Goal: Task Accomplishment & Management: Complete application form

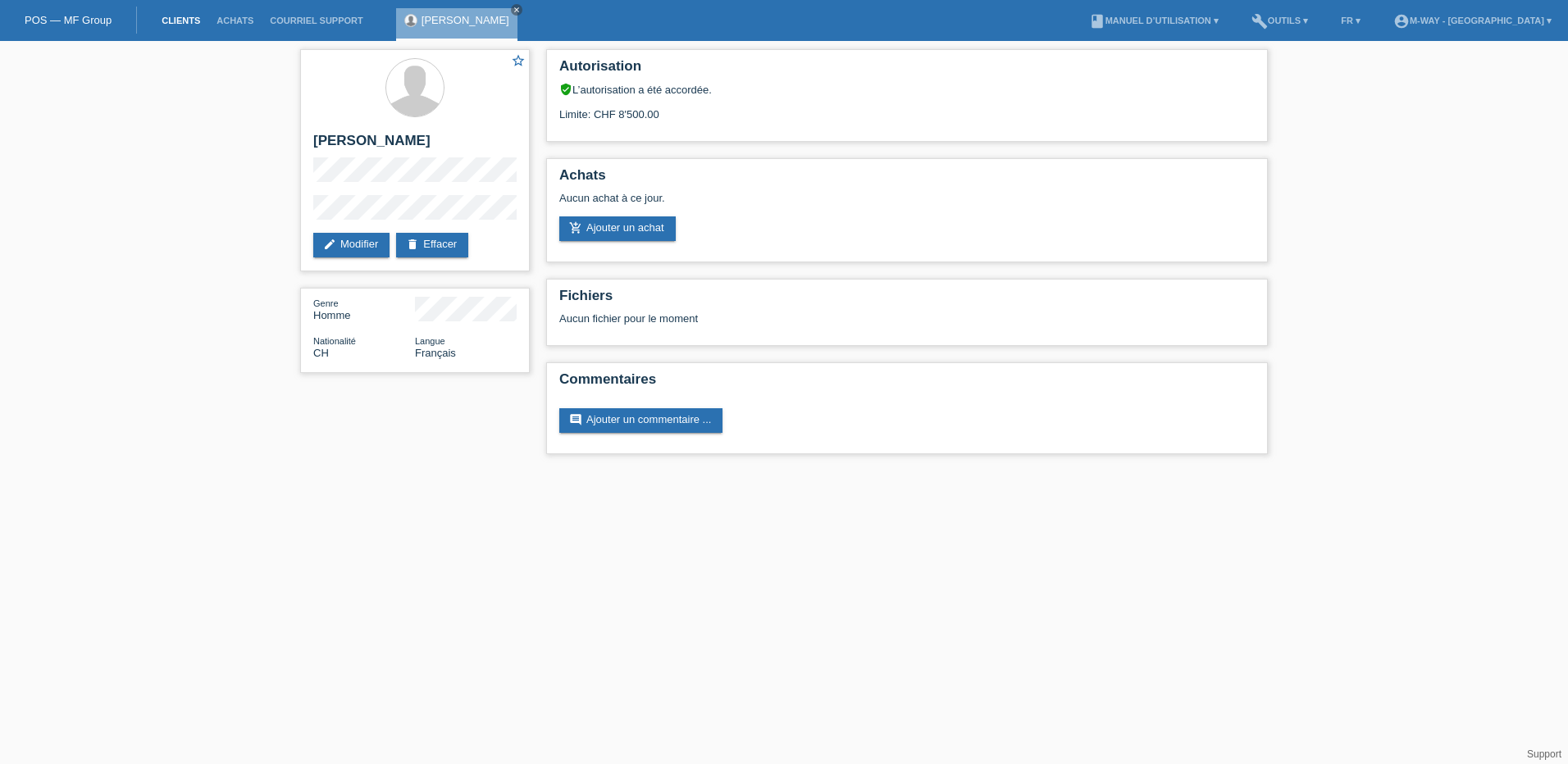
click at [176, 19] on link "Clients" at bounding box center [180, 20] width 55 height 10
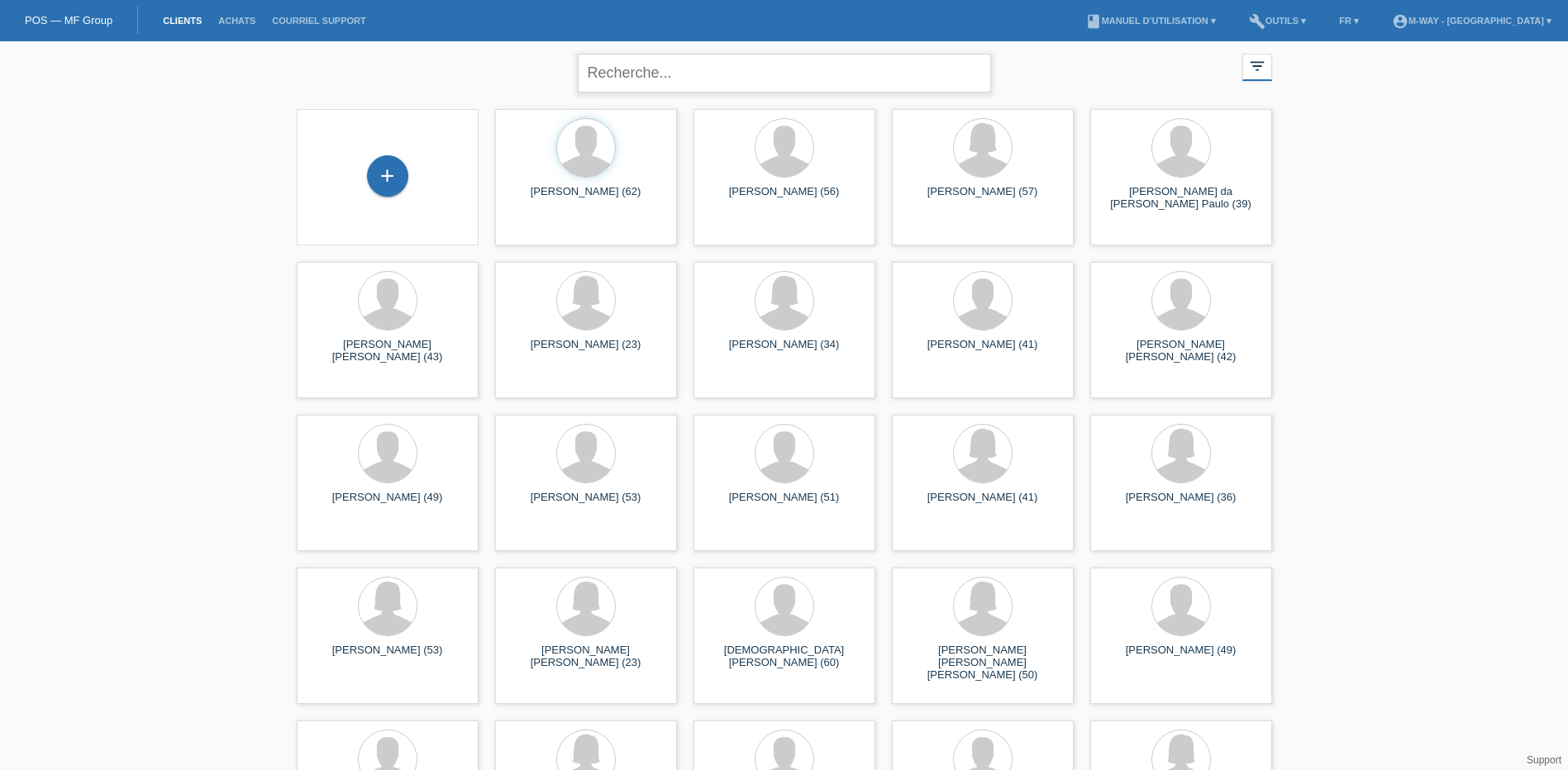
click at [656, 75] on input "text" at bounding box center [784, 73] width 413 height 39
type input "cassone"
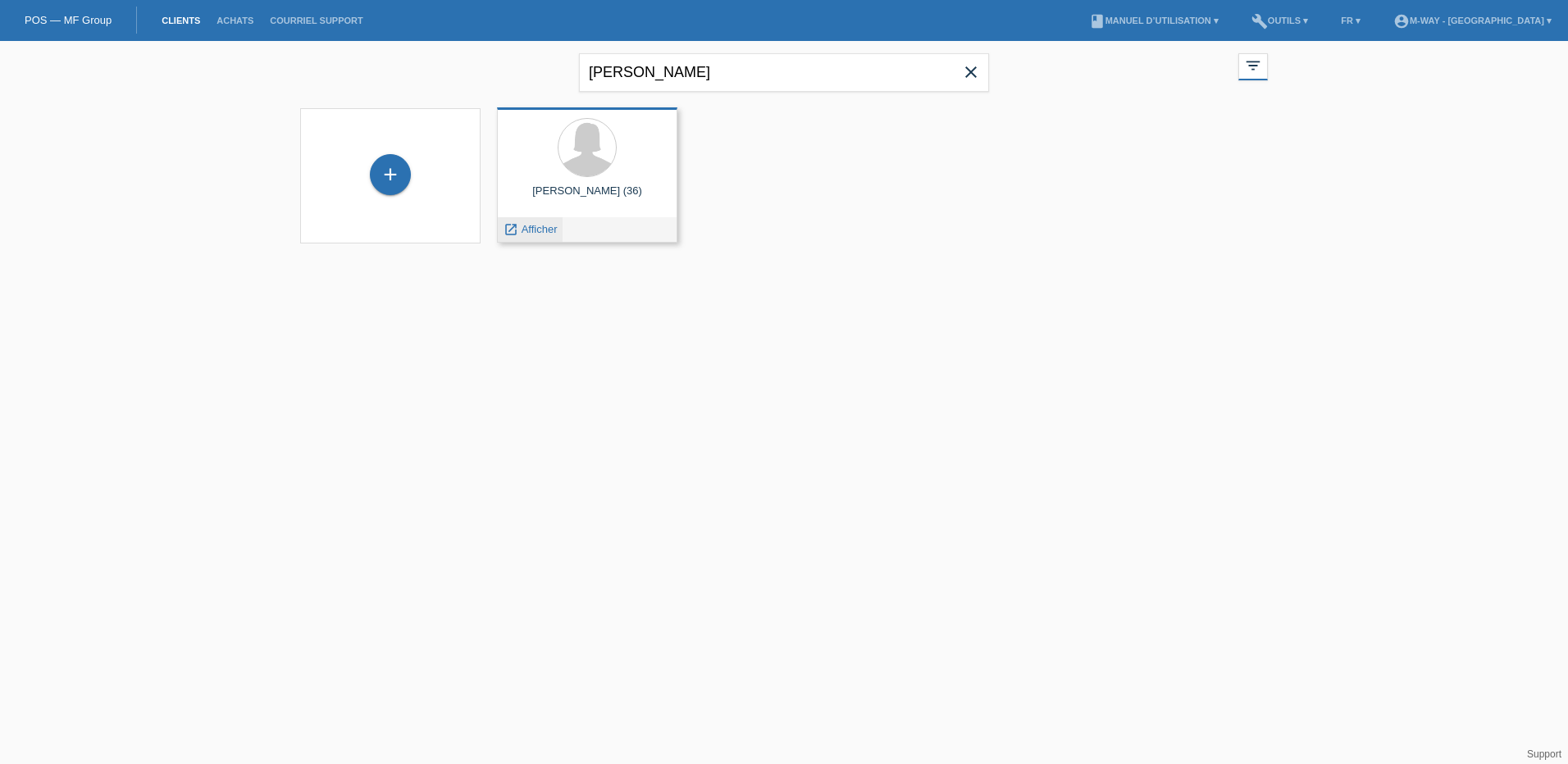
click at [548, 227] on span "Afficher" at bounding box center [540, 230] width 36 height 13
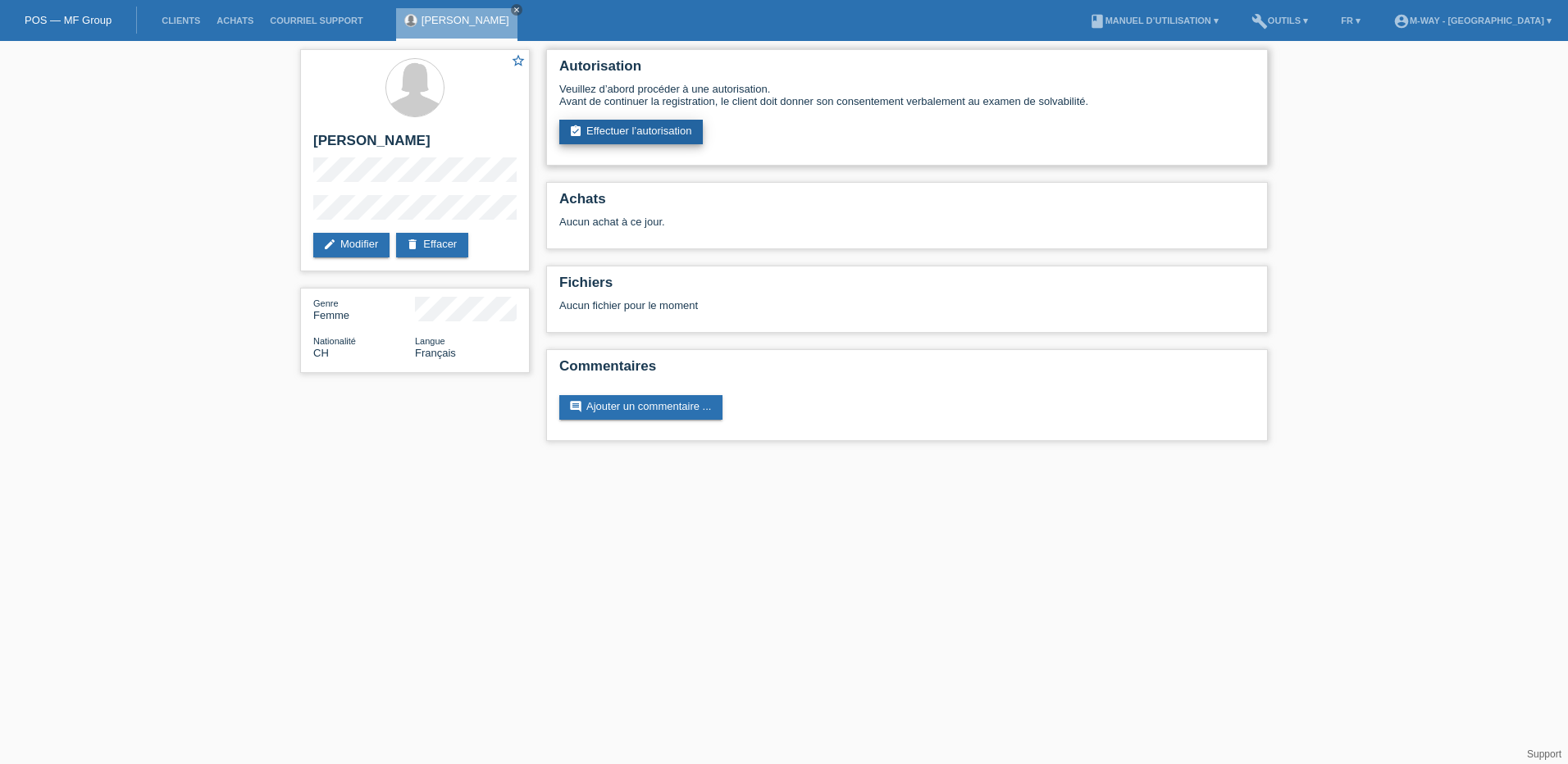
click at [624, 134] on link "assignment_turned_in Effectuer l’autorisation" at bounding box center [631, 132] width 143 height 24
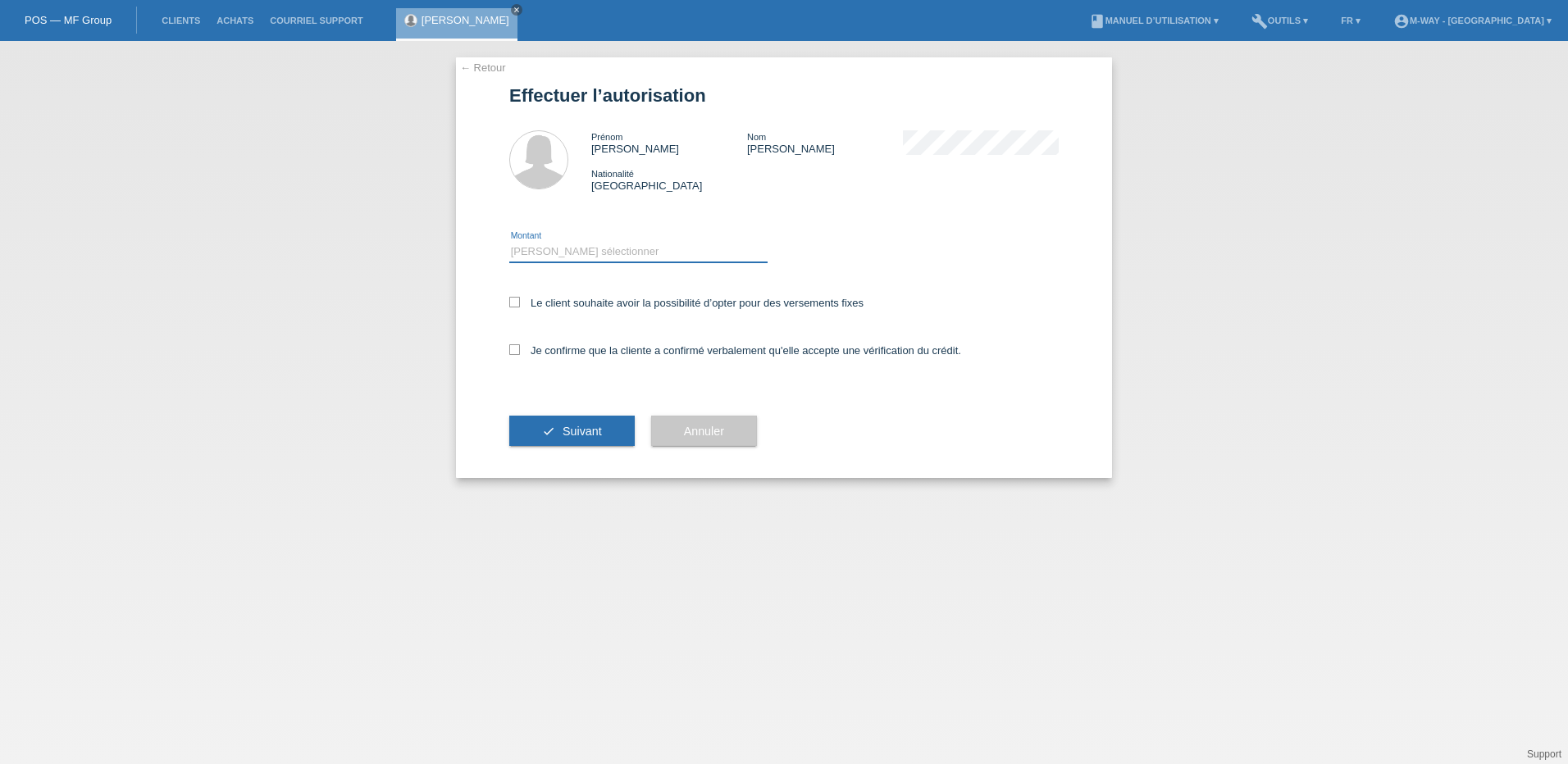
click at [559, 242] on select "Veuillez sélectionner CHF 1.00 - CHF 499.00 CHF 500.00 - CHF 1'999.00 CHF 2'000…" at bounding box center [638, 252] width 259 height 20
select select "3"
click at [509, 242] on select "Veuillez sélectionner CHF 1.00 - CHF 499.00 CHF 500.00 - CHF 1'999.00 CHF 2'000…" at bounding box center [638, 252] width 259 height 20
click at [510, 296] on icon at bounding box center [515, 302] width 11 height 11
click at [510, 296] on input "Le client souhaite avoir la possibilité d’opter pour des versements fixes" at bounding box center [515, 302] width 11 height 11
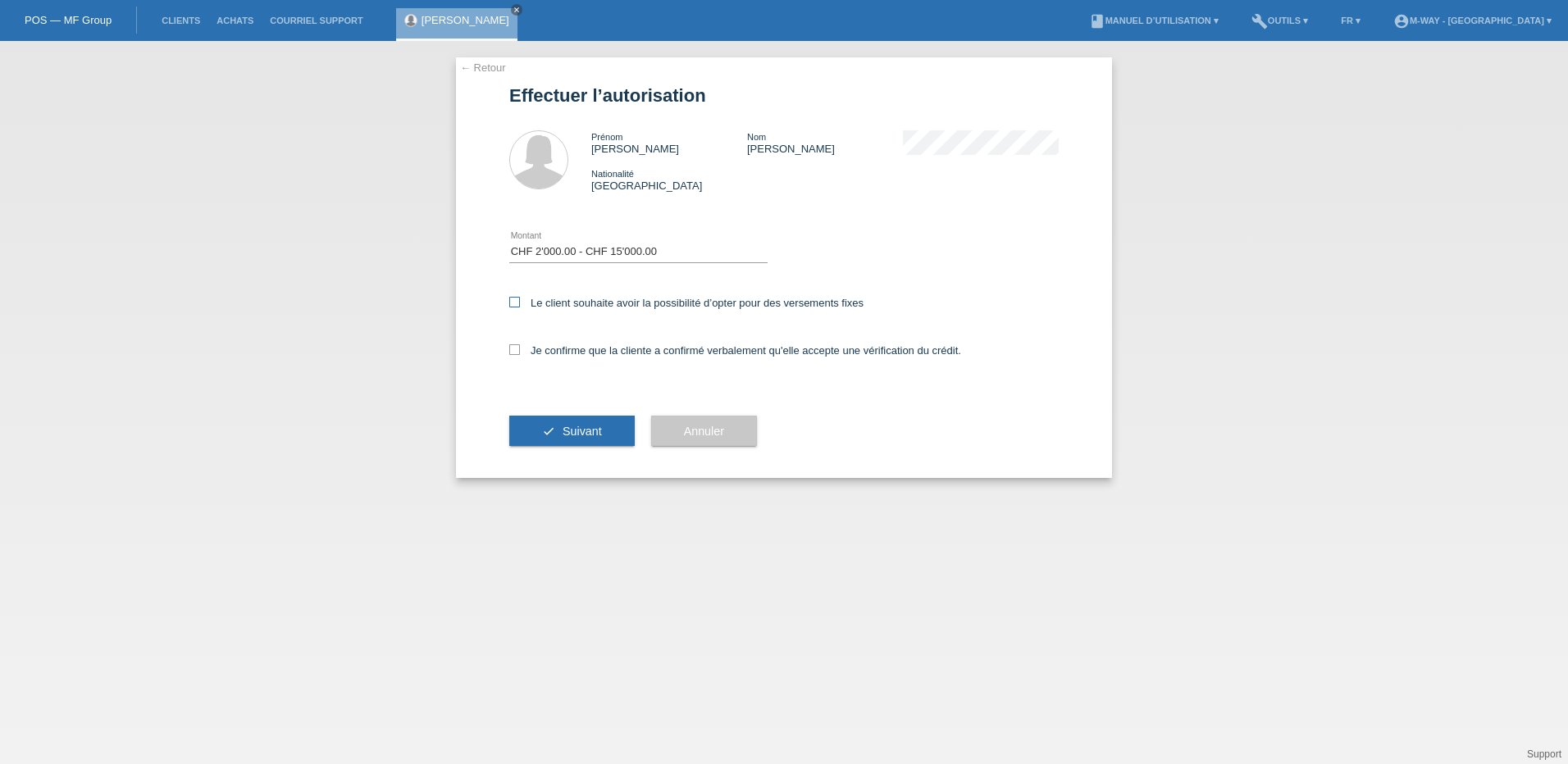
checkbox input "true"
click at [515, 353] on icon at bounding box center [515, 350] width 11 height 11
click at [515, 353] on input "Je confirme que la cliente a confirmé verbalement qu'elle accepte une vérificat…" at bounding box center [515, 350] width 11 height 11
checkbox input "true"
click at [579, 424] on span "Suivant" at bounding box center [582, 431] width 40 height 14
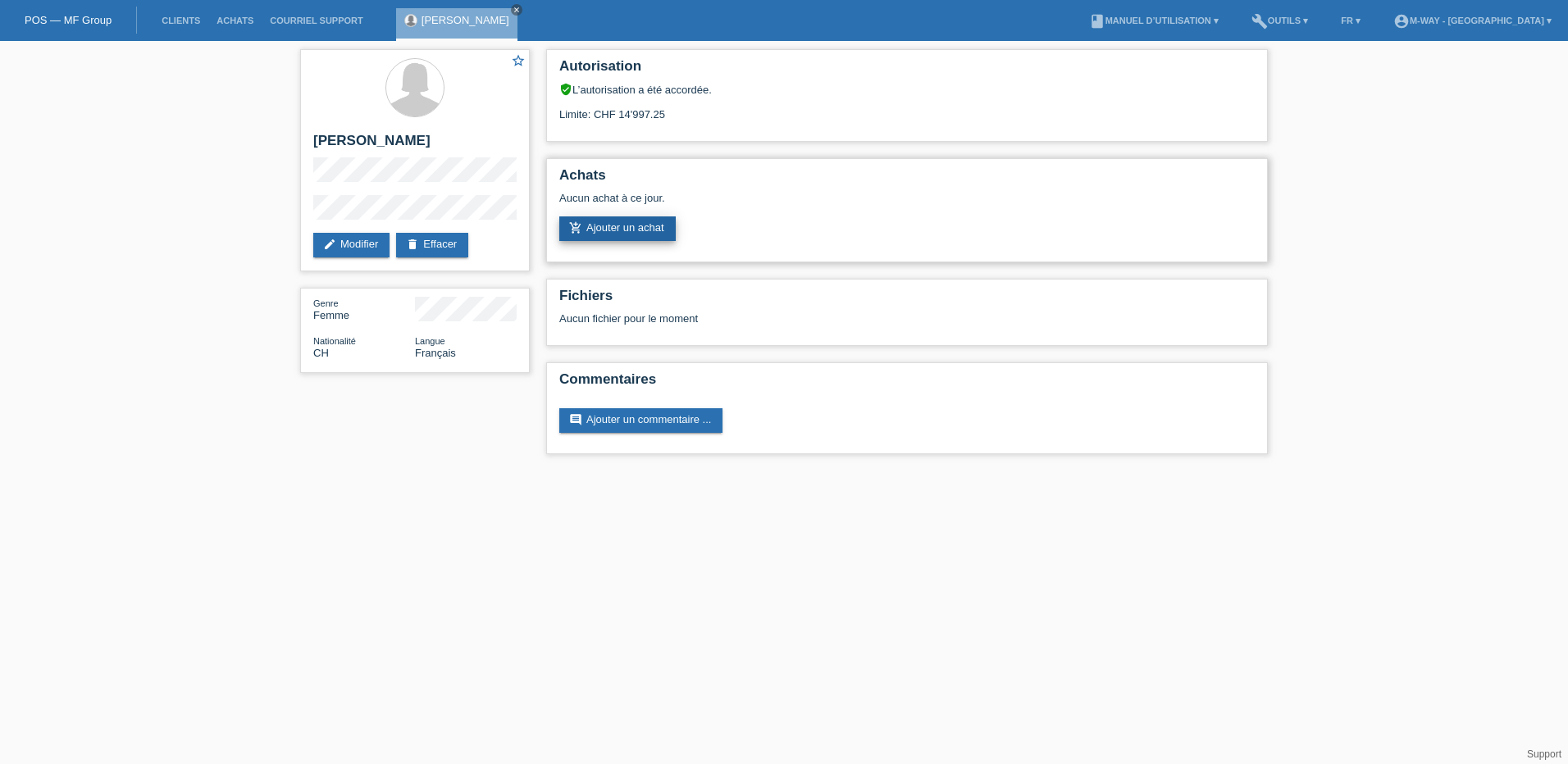
click at [634, 224] on link "add_shopping_cart Ajouter un achat" at bounding box center [617, 228] width 116 height 24
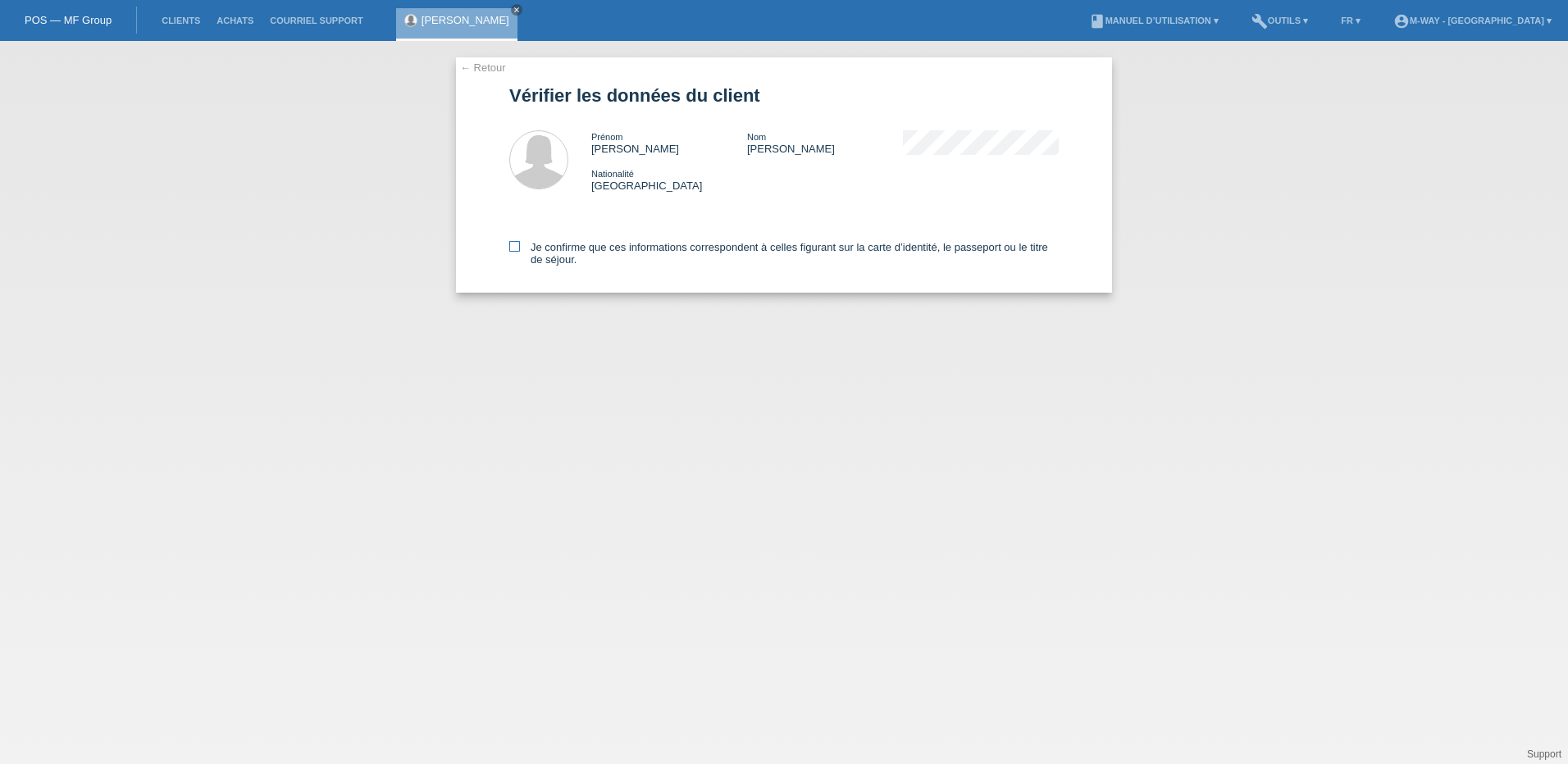
click at [514, 248] on icon at bounding box center [515, 247] width 11 height 11
click at [514, 248] on input "Je confirme que ces informations correspondent à celles figurant sur la carte d…" at bounding box center [515, 247] width 11 height 11
checkbox input "true"
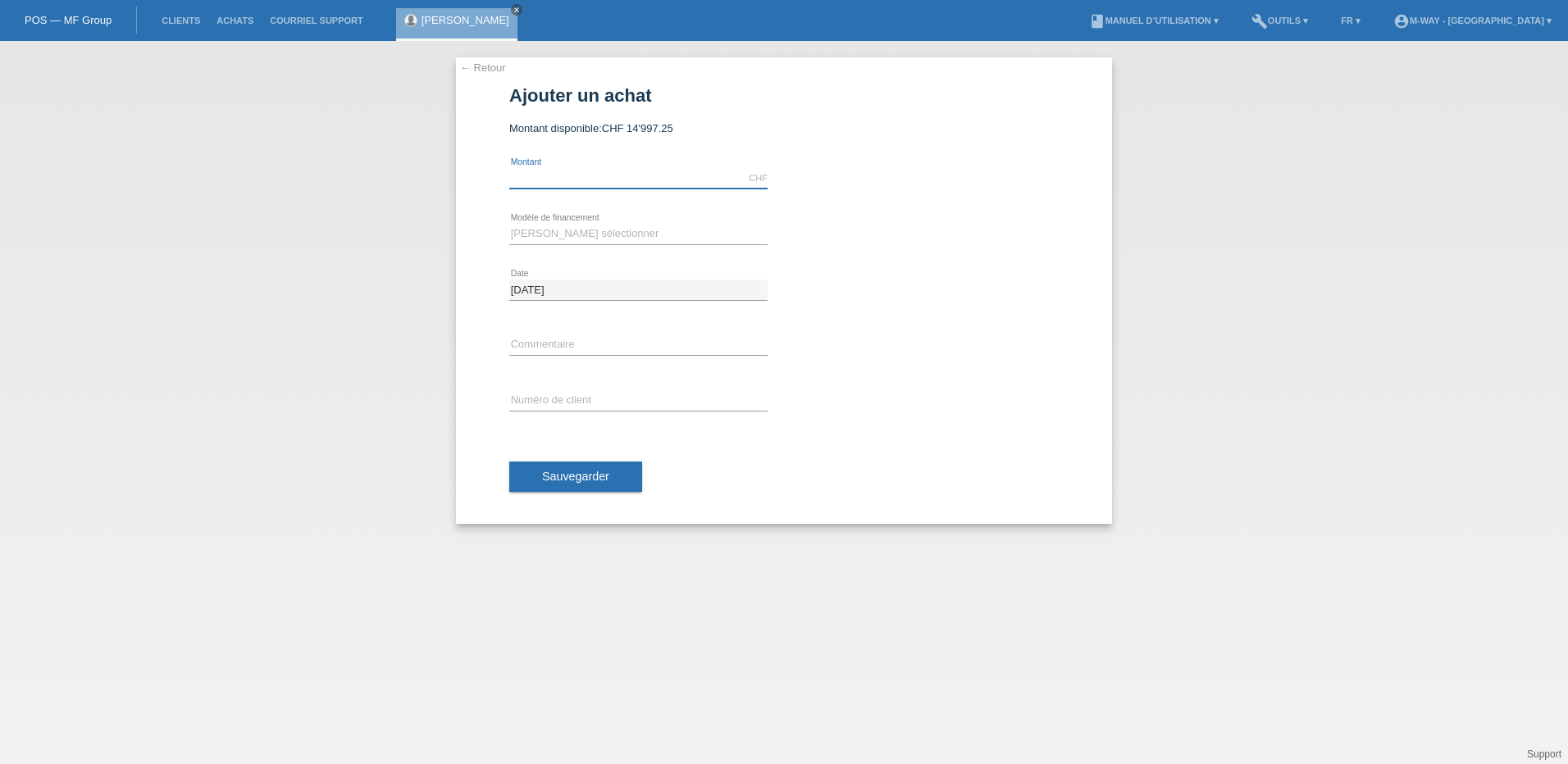
click at [579, 170] on input "text" at bounding box center [638, 178] width 259 height 21
type input "3465.00"
click at [533, 238] on select "[PERSON_NAME] sélectionner Taux fixes Achat sur facture avec paiement partiel" at bounding box center [638, 233] width 259 height 20
select select "77"
click at [509, 223] on select "[PERSON_NAME] sélectionner Taux fixes Achat sur facture avec paiement partiel" at bounding box center [638, 233] width 259 height 20
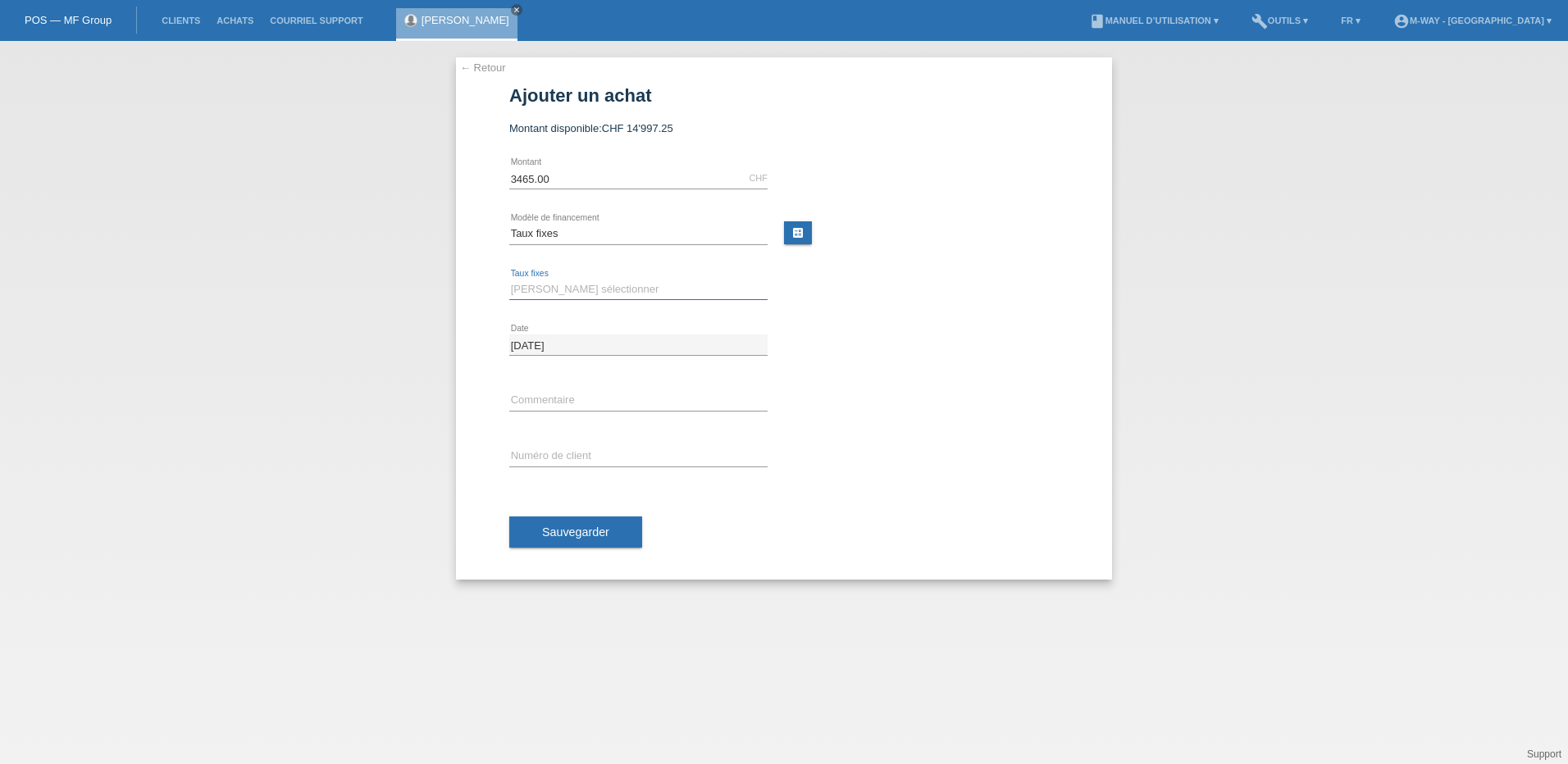
click at [576, 287] on select "[PERSON_NAME] sélectionner 4 versements 5 versements 6 versements 7 versements …" at bounding box center [638, 289] width 259 height 20
select select "202"
click at [509, 279] on select "[PERSON_NAME] sélectionner 4 versements 5 versements 6 versements 7 versements …" at bounding box center [638, 289] width 259 height 20
click at [559, 450] on input "text" at bounding box center [638, 456] width 259 height 21
type input "K243235"
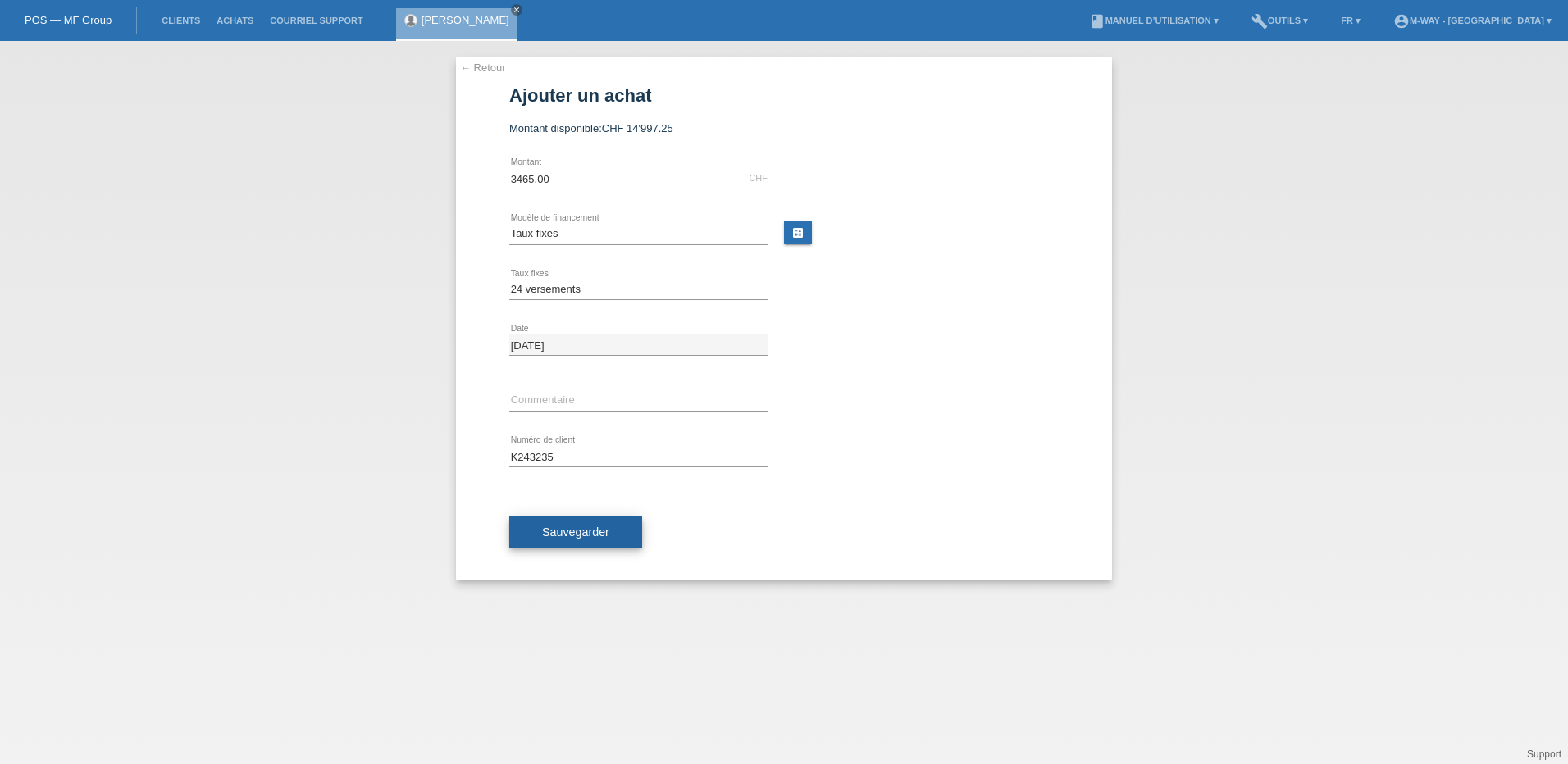
click at [560, 525] on span "Sauvegarder" at bounding box center [576, 532] width 68 height 14
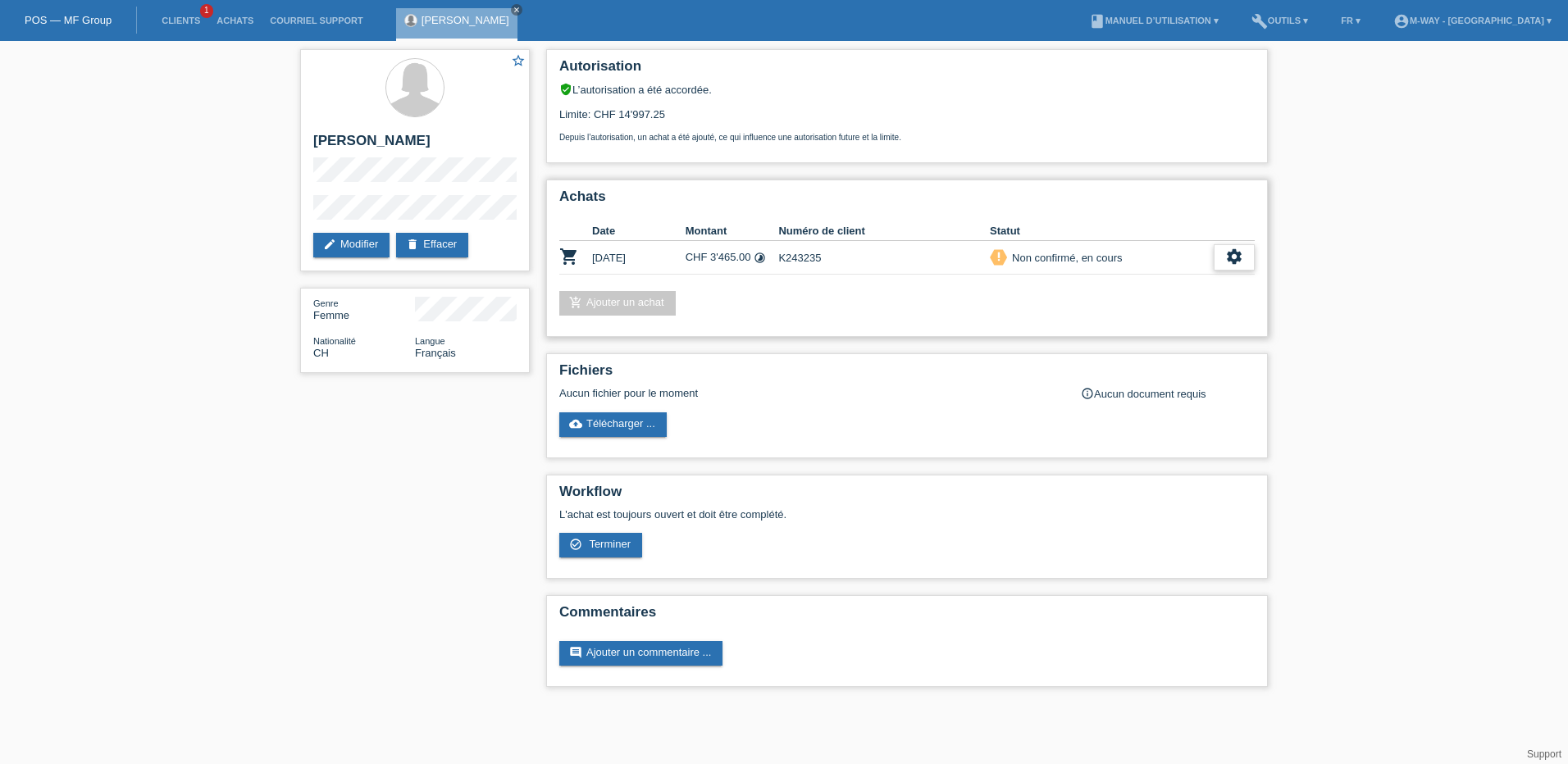
click at [1242, 259] on icon "settings" at bounding box center [1235, 257] width 18 height 18
click at [1124, 332] on span "Terminer" at bounding box center [1120, 332] width 47 height 20
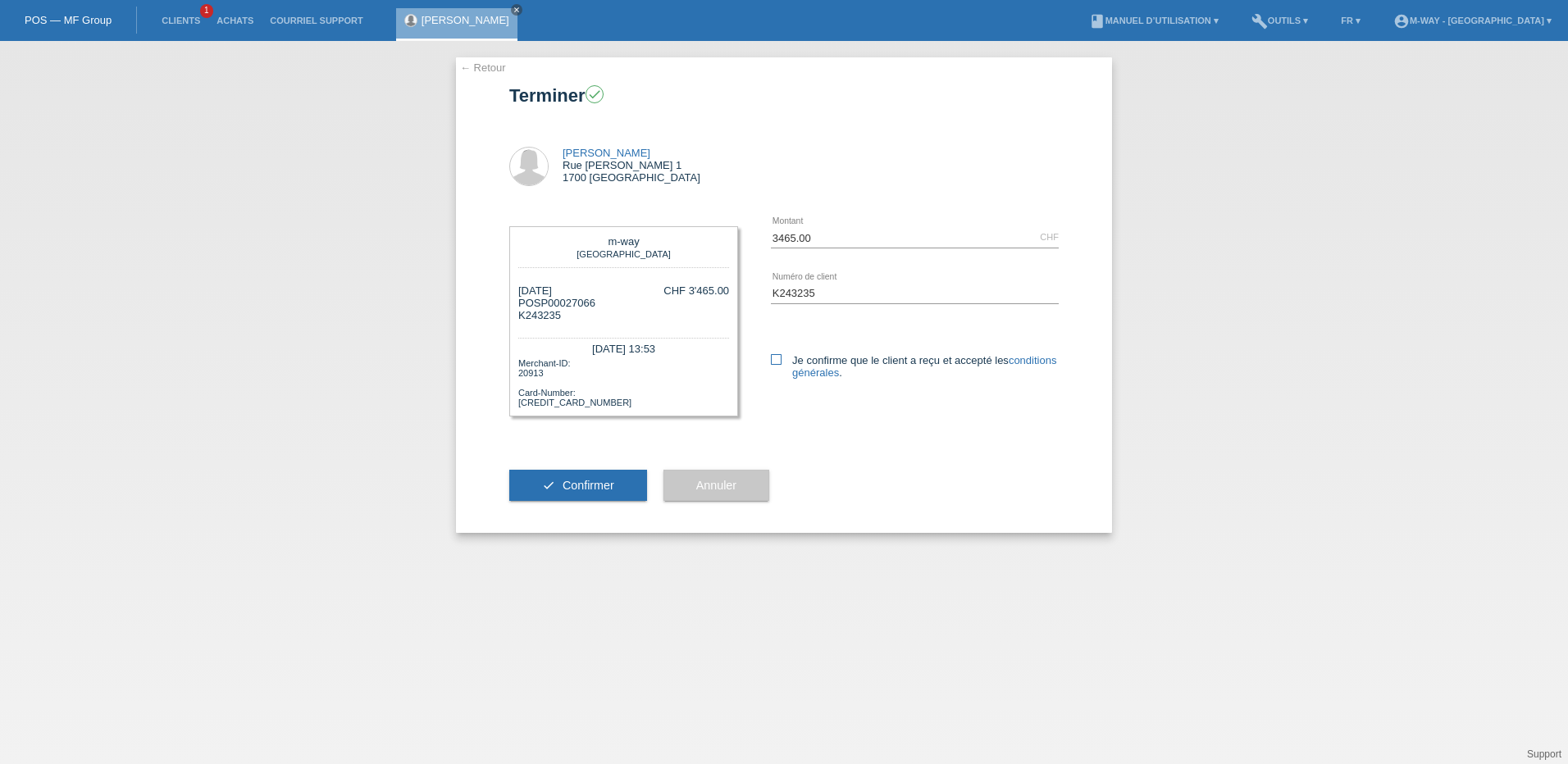
click at [775, 361] on icon at bounding box center [777, 359] width 11 height 11
click at [775, 361] on input "Je confirme que le client a reçu et accepté les conditions générales ." at bounding box center [777, 359] width 11 height 11
checkbox input "true"
click at [592, 488] on span "Confirmer" at bounding box center [588, 486] width 51 height 14
